Goal: Navigation & Orientation: Find specific page/section

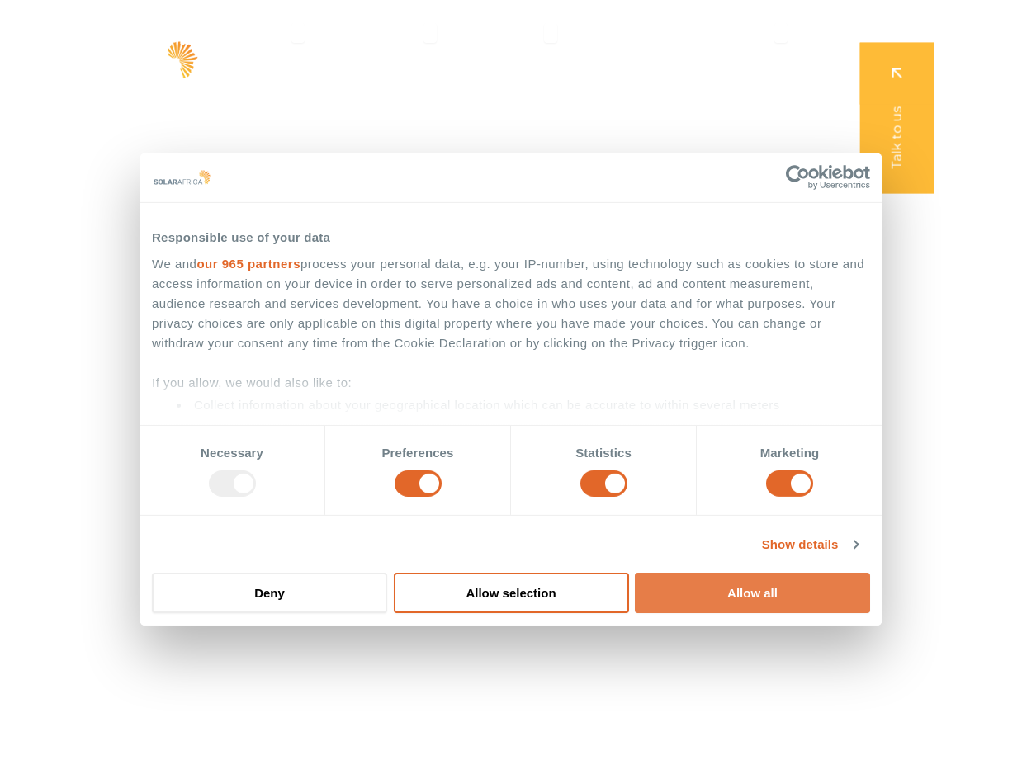
click at [757, 591] on button "Allow all" at bounding box center [752, 593] width 235 height 40
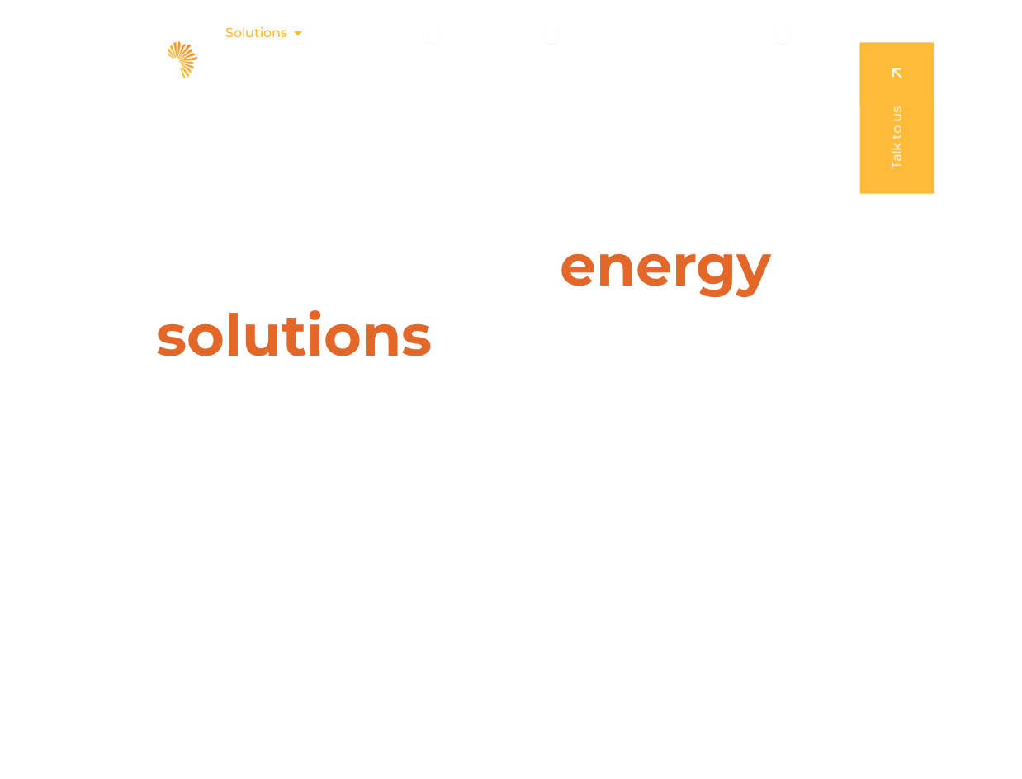
click at [298, 35] on icon "Menu" at bounding box center [297, 32] width 13 height 13
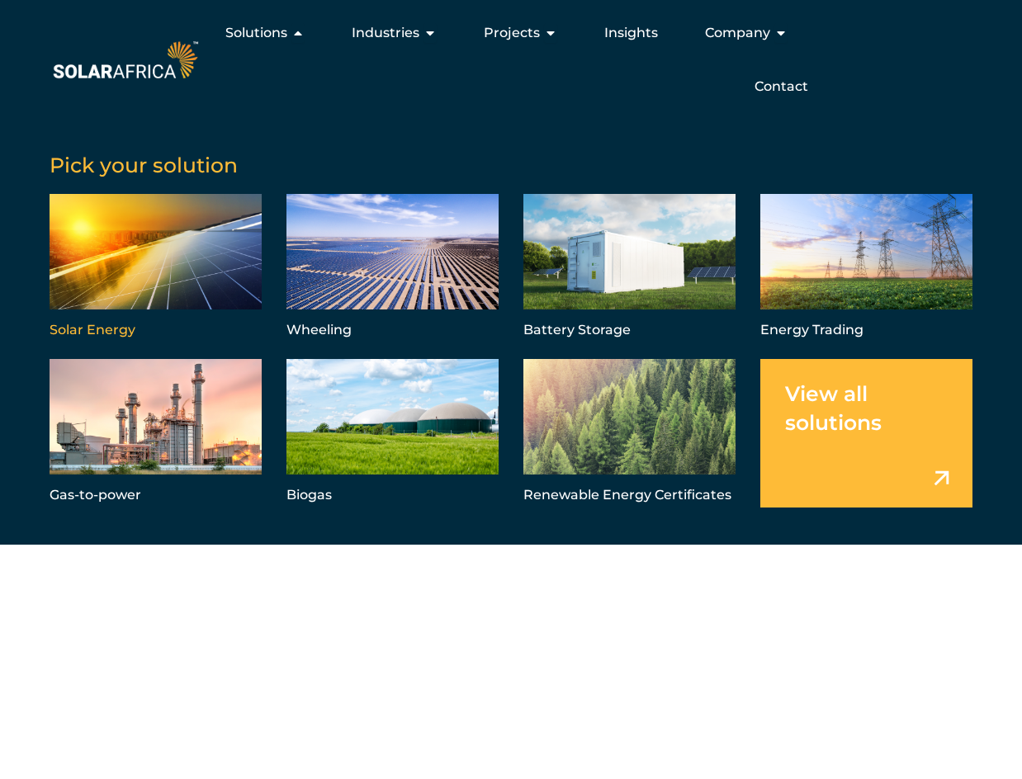
click at [137, 258] on link "Menu" at bounding box center [156, 268] width 212 height 149
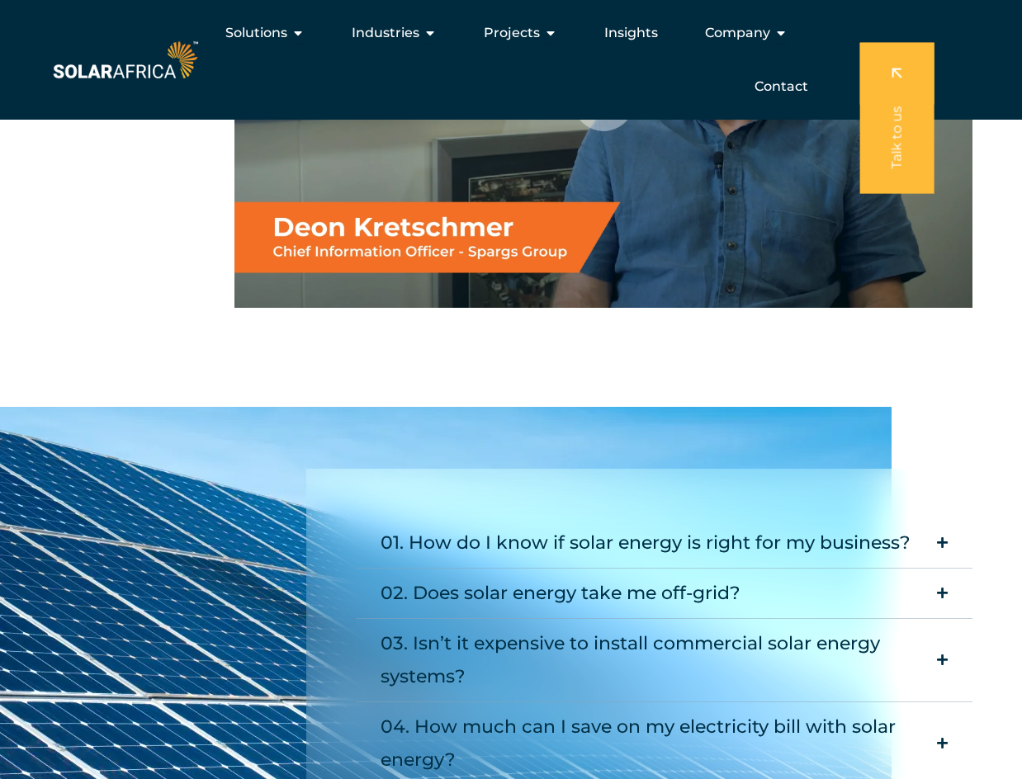
scroll to position [2724, 0]
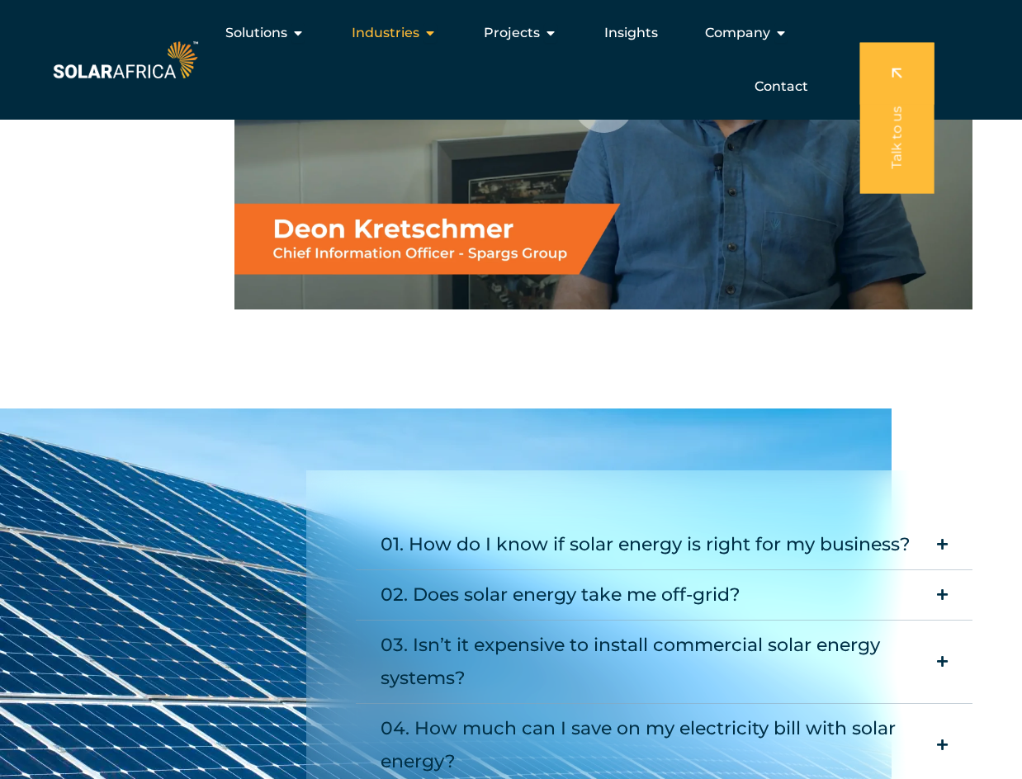
click at [429, 31] on icon "Menu" at bounding box center [429, 32] width 13 height 13
